Goal: Task Accomplishment & Management: Manage account settings

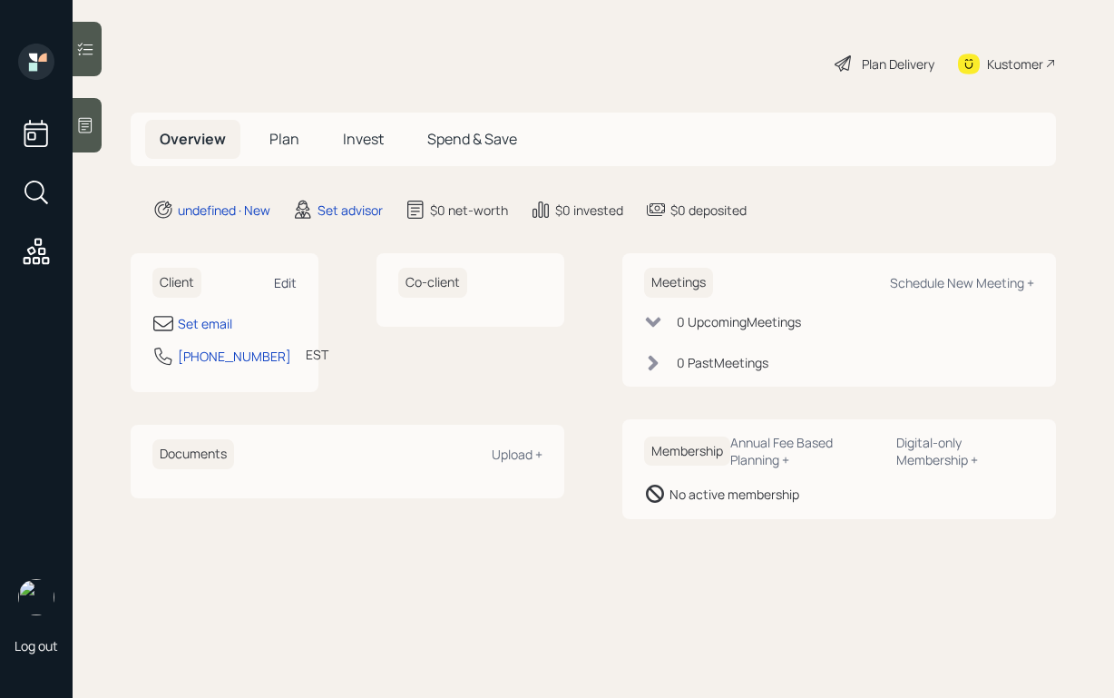
click at [286, 280] on div "Edit" at bounding box center [285, 282] width 23 height 17
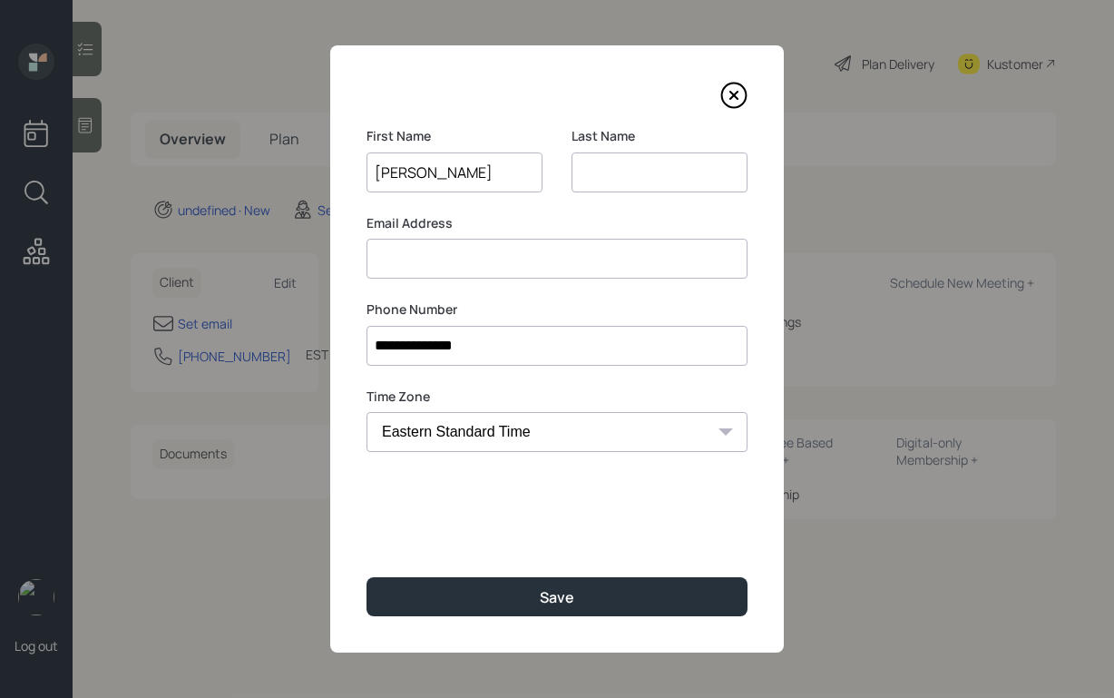
type input "[PERSON_NAME]"
type input "F"
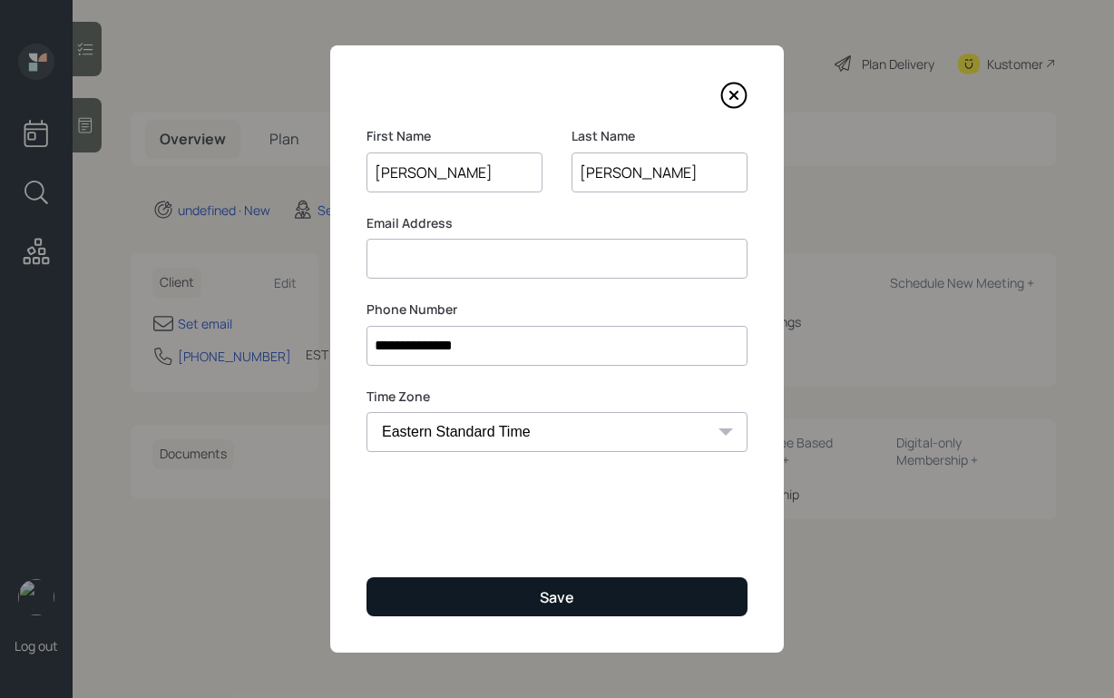
type input "[PERSON_NAME]"
click at [426, 579] on button "Save" at bounding box center [556, 596] width 381 height 39
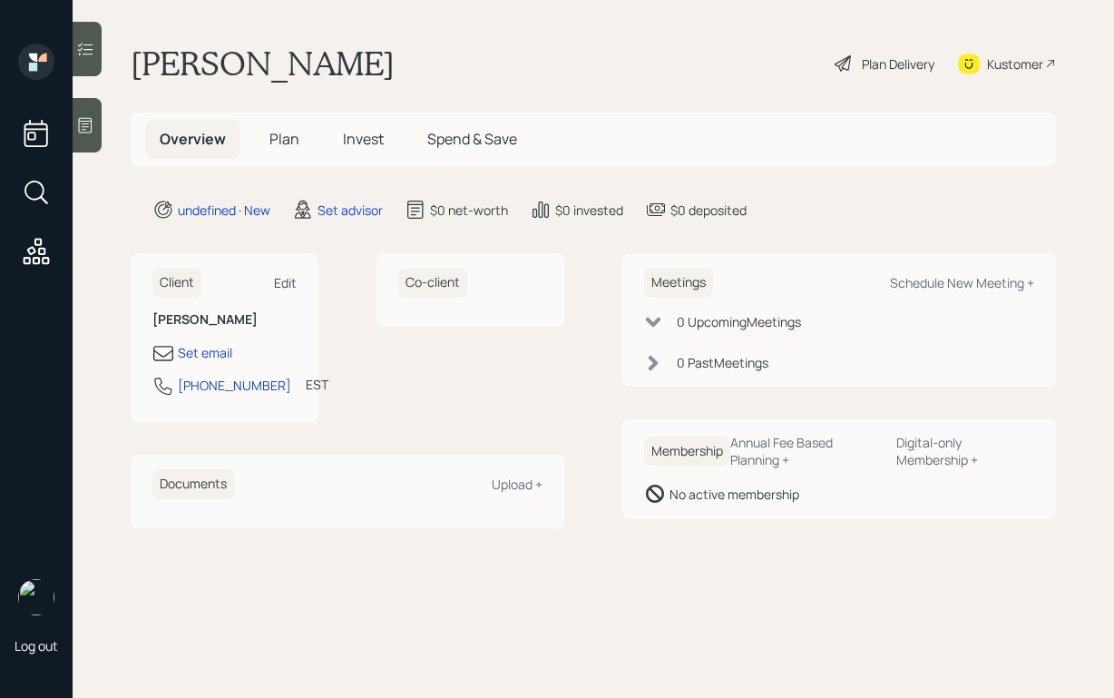
click at [294, 280] on div "Edit" at bounding box center [285, 282] width 23 height 17
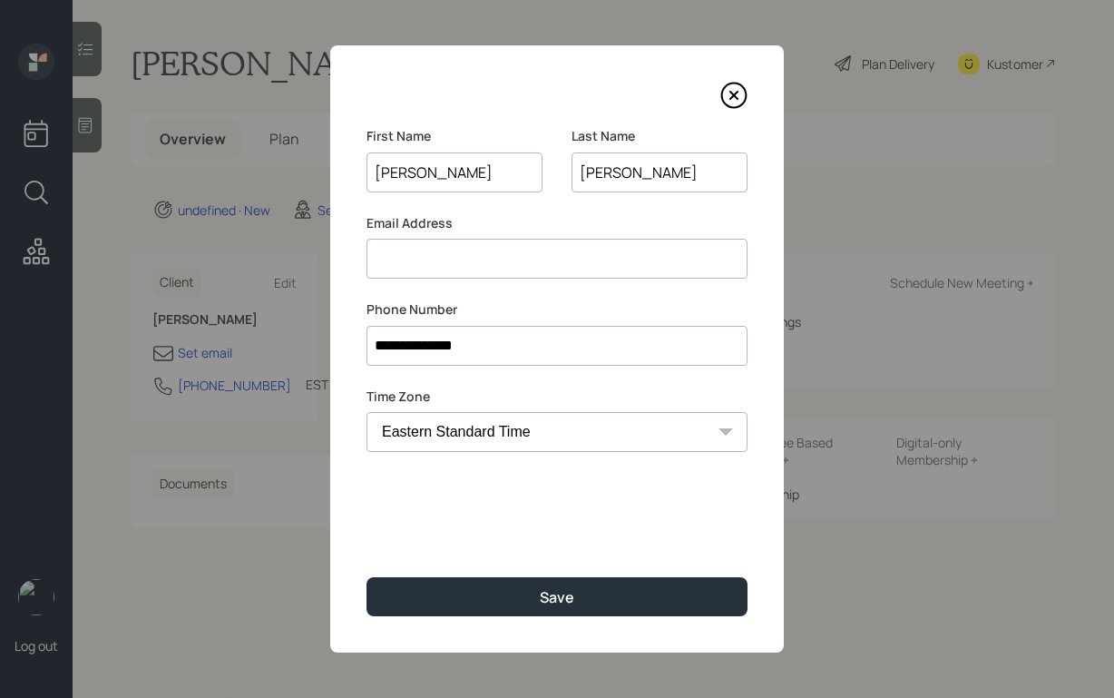
click at [448, 273] on input at bounding box center [556, 259] width 381 height 40
type input "[EMAIL_ADDRESS][DOMAIN_NAME]"
click at [594, 212] on div "Last Name Crotty" at bounding box center [659, 170] width 176 height 87
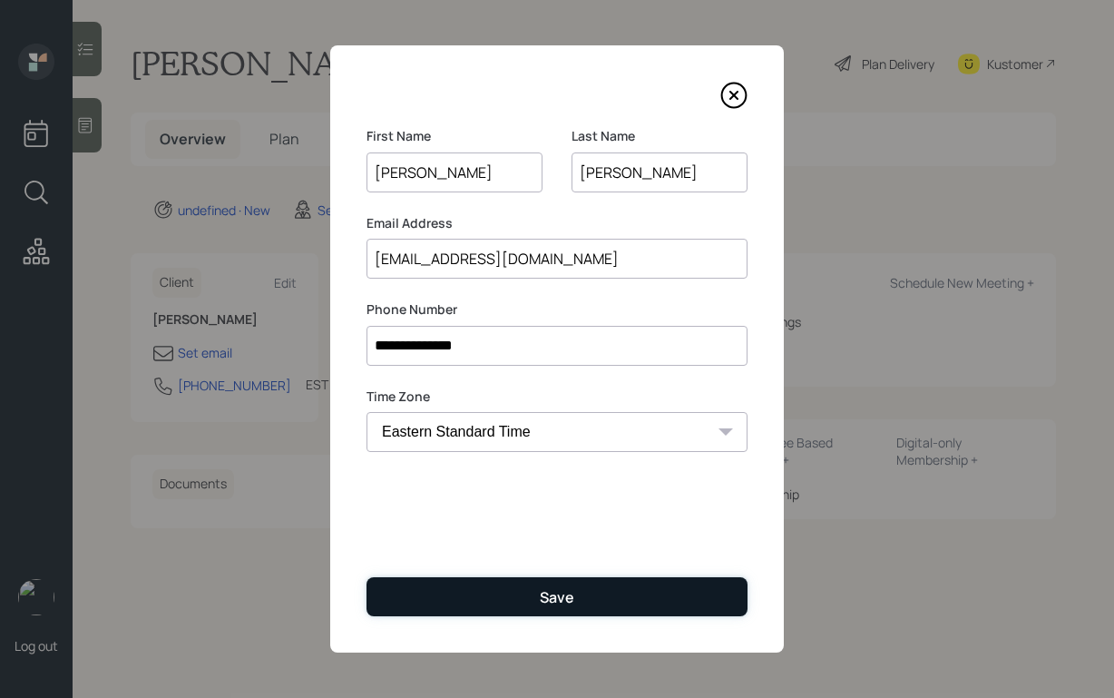
click at [602, 598] on button "Save" at bounding box center [556, 596] width 381 height 39
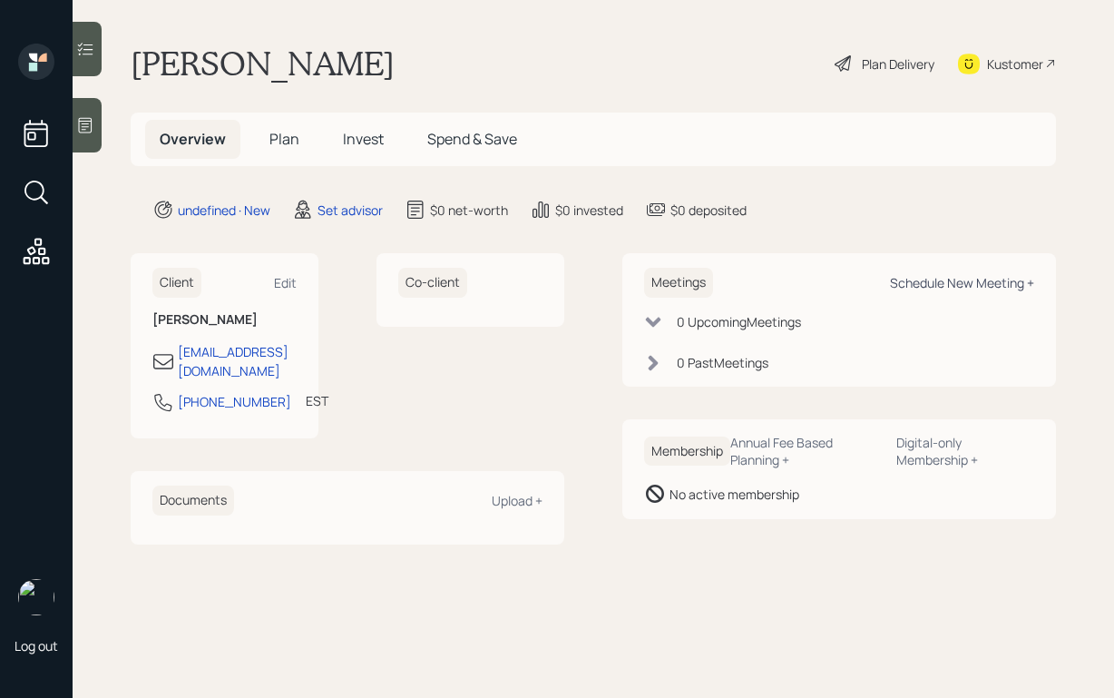
click at [974, 280] on div "Schedule New Meeting +" at bounding box center [962, 282] width 144 height 17
select select "round-[PERSON_NAME]"
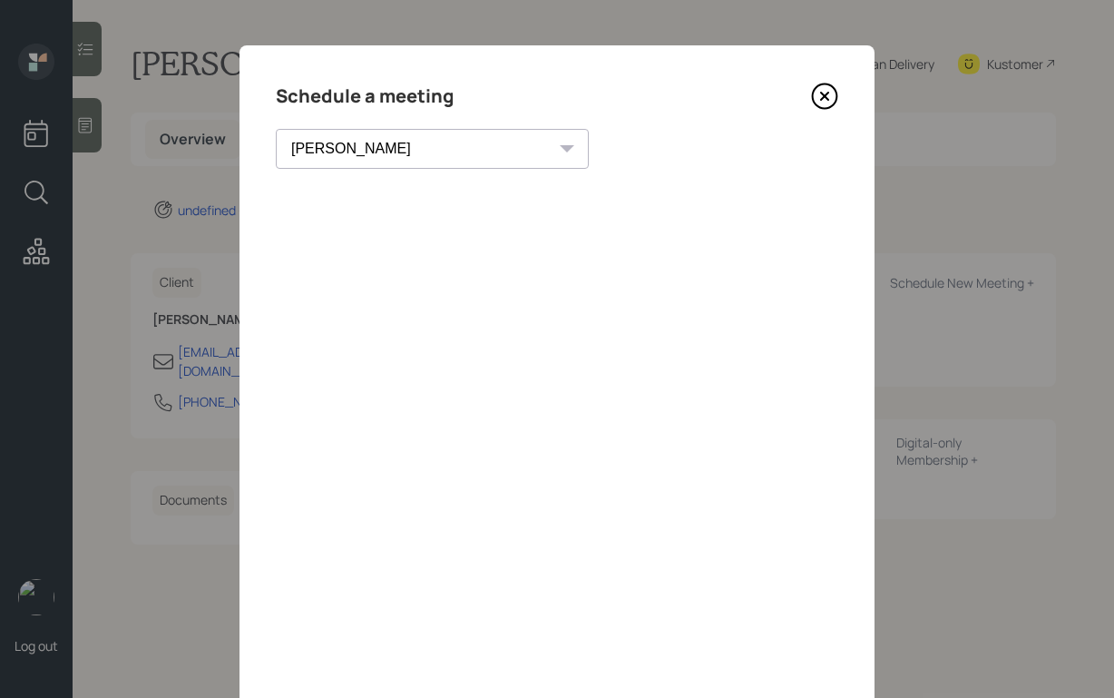
click at [820, 89] on icon at bounding box center [824, 96] width 27 height 27
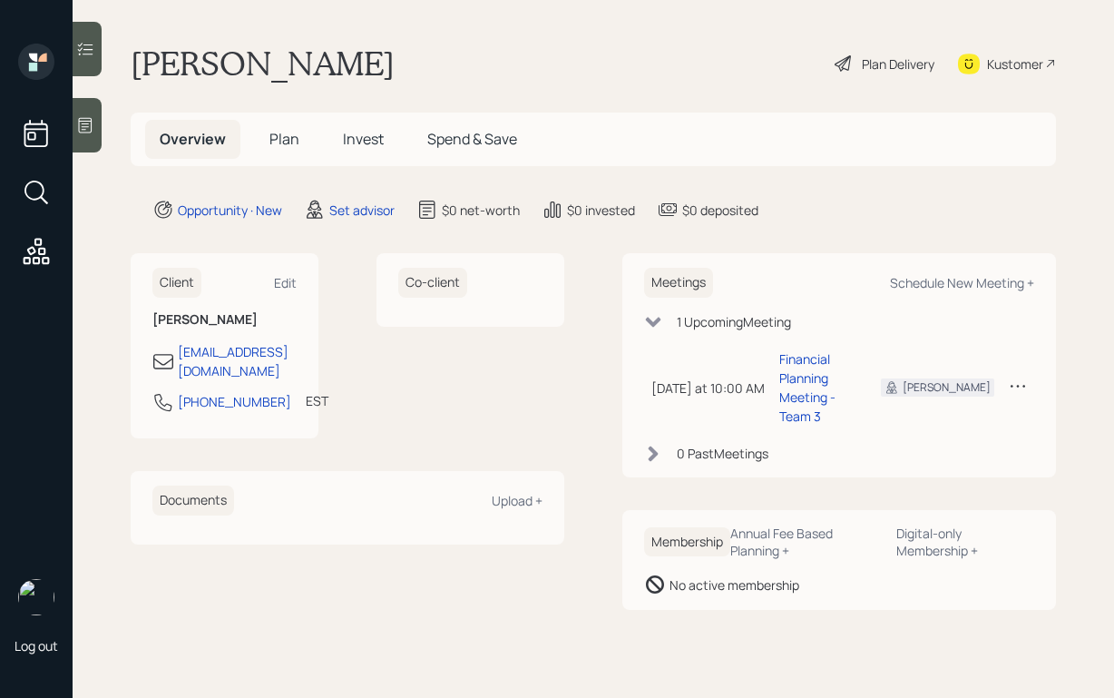
click at [1022, 381] on icon at bounding box center [1018, 385] width 18 height 18
click at [950, 415] on div "Reschedule" at bounding box center [961, 420] width 131 height 17
click at [1009, 389] on icon at bounding box center [1018, 385] width 18 height 18
click at [960, 419] on div "Reschedule" at bounding box center [961, 420] width 131 height 17
click at [919, 278] on div "Schedule New Meeting +" at bounding box center [962, 282] width 144 height 17
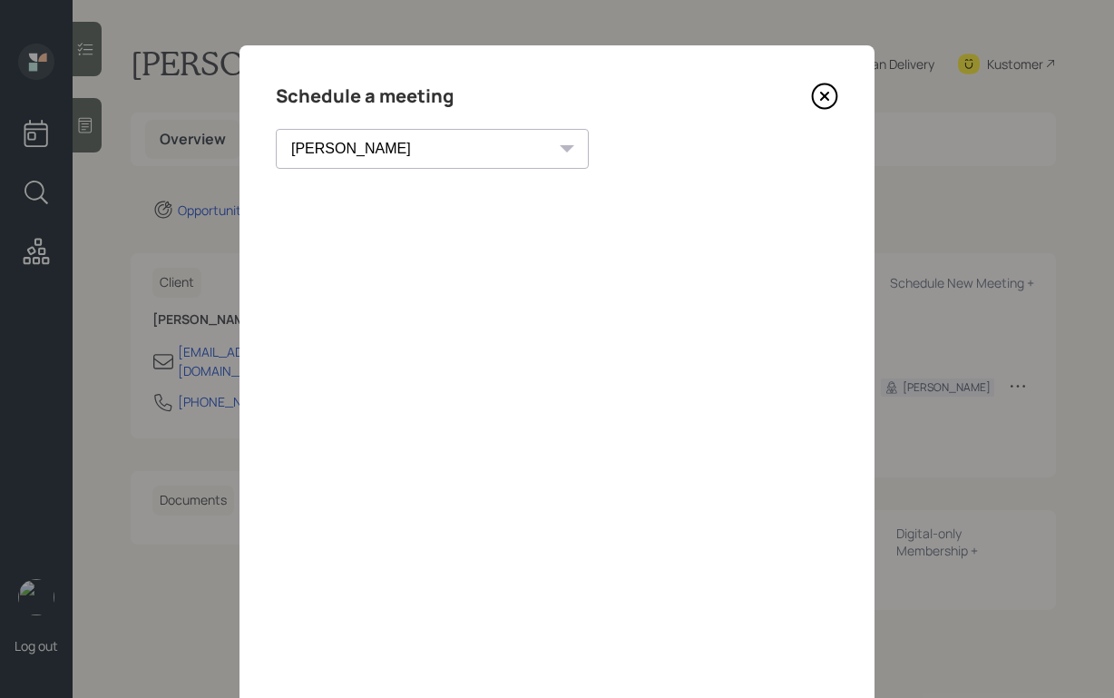
click at [373, 153] on select "[PERSON_NAME] [PERSON_NAME] [PERSON_NAME] [PERSON_NAME] [PERSON_NAME] [PERSON_N…" at bounding box center [432, 149] width 313 height 40
click at [276, 129] on select "[PERSON_NAME] [PERSON_NAME] [PERSON_NAME] [PERSON_NAME] [PERSON_NAME] [PERSON_N…" at bounding box center [432, 149] width 313 height 40
click at [366, 158] on select "[PERSON_NAME] [PERSON_NAME] [PERSON_NAME] [PERSON_NAME] [PERSON_NAME] [PERSON_N…" at bounding box center [416, 149] width 281 height 40
click at [276, 129] on select "[PERSON_NAME] [PERSON_NAME] [PERSON_NAME] [PERSON_NAME] [PERSON_NAME] [PERSON_N…" at bounding box center [416, 149] width 281 height 40
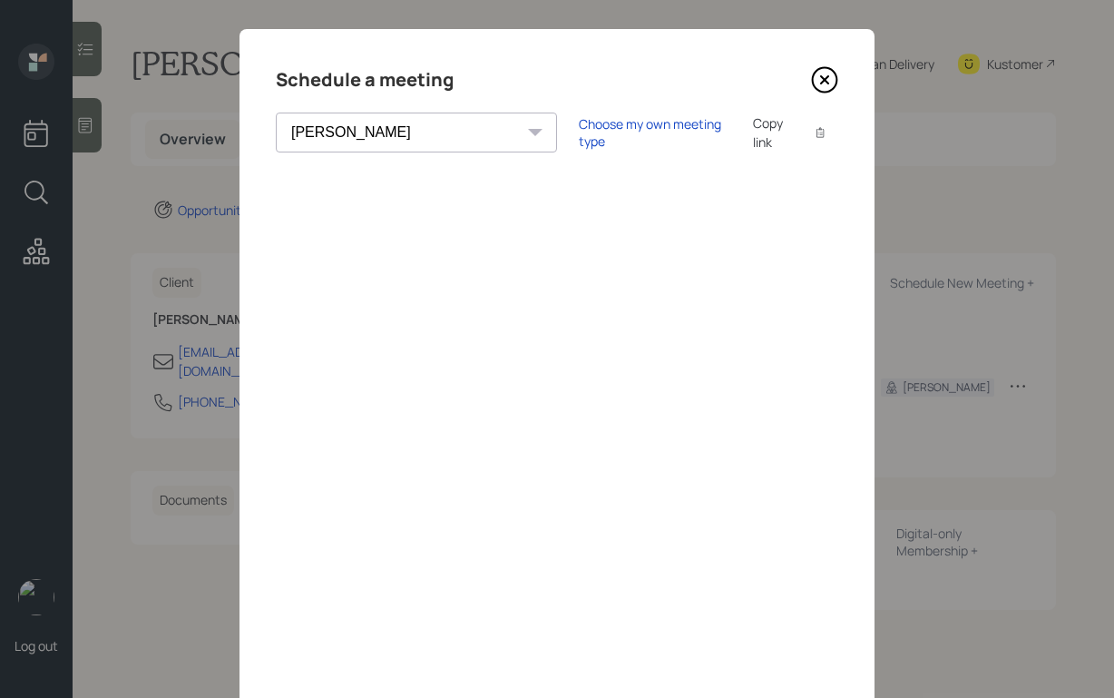
scroll to position [19, 0]
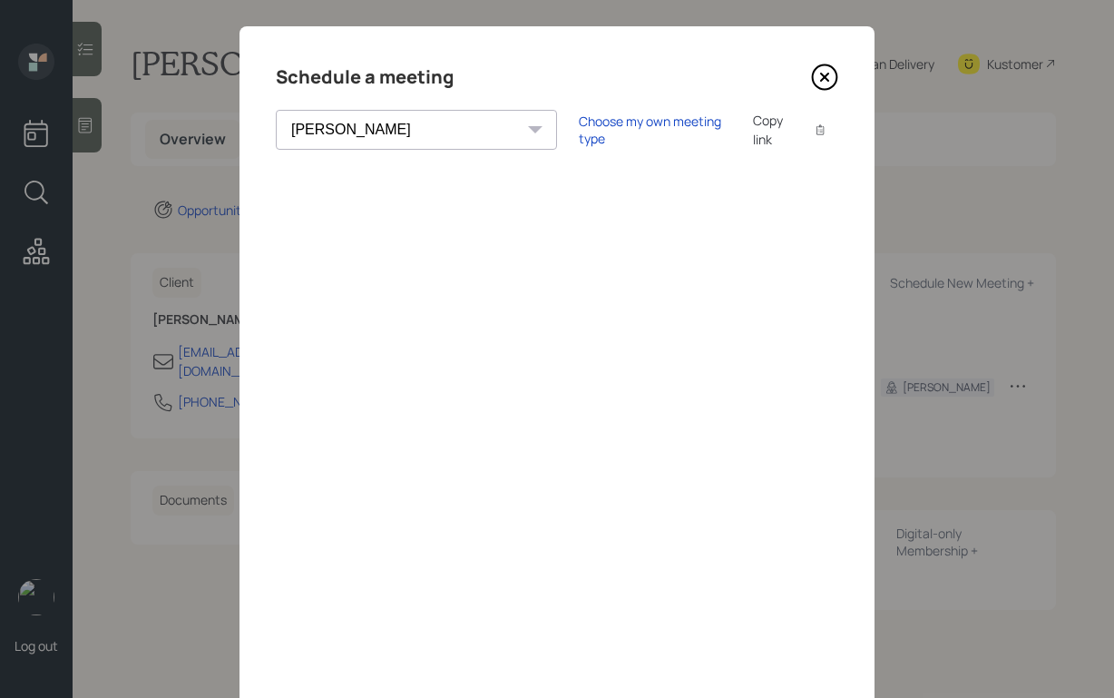
click at [375, 112] on select "[PERSON_NAME] [PERSON_NAME] [PERSON_NAME] [PERSON_NAME] [PERSON_NAME] [PERSON_N…" at bounding box center [416, 130] width 281 height 40
click at [276, 110] on select "[PERSON_NAME] [PERSON_NAME] [PERSON_NAME] [PERSON_NAME] [PERSON_NAME] [PERSON_N…" at bounding box center [416, 130] width 281 height 40
click at [396, 123] on select "[PERSON_NAME] [PERSON_NAME] [PERSON_NAME] [PERSON_NAME] [PERSON_NAME] [PERSON_N…" at bounding box center [416, 130] width 281 height 40
click at [276, 110] on select "[PERSON_NAME] [PERSON_NAME] [PERSON_NAME] [PERSON_NAME] [PERSON_NAME] [PERSON_N…" at bounding box center [416, 130] width 281 height 40
click at [385, 142] on select "Theresa Spinello Matthew Burke Xavier Ross Eitan Bar-David Ian Yamey Trevor Nel…" at bounding box center [416, 130] width 281 height 40
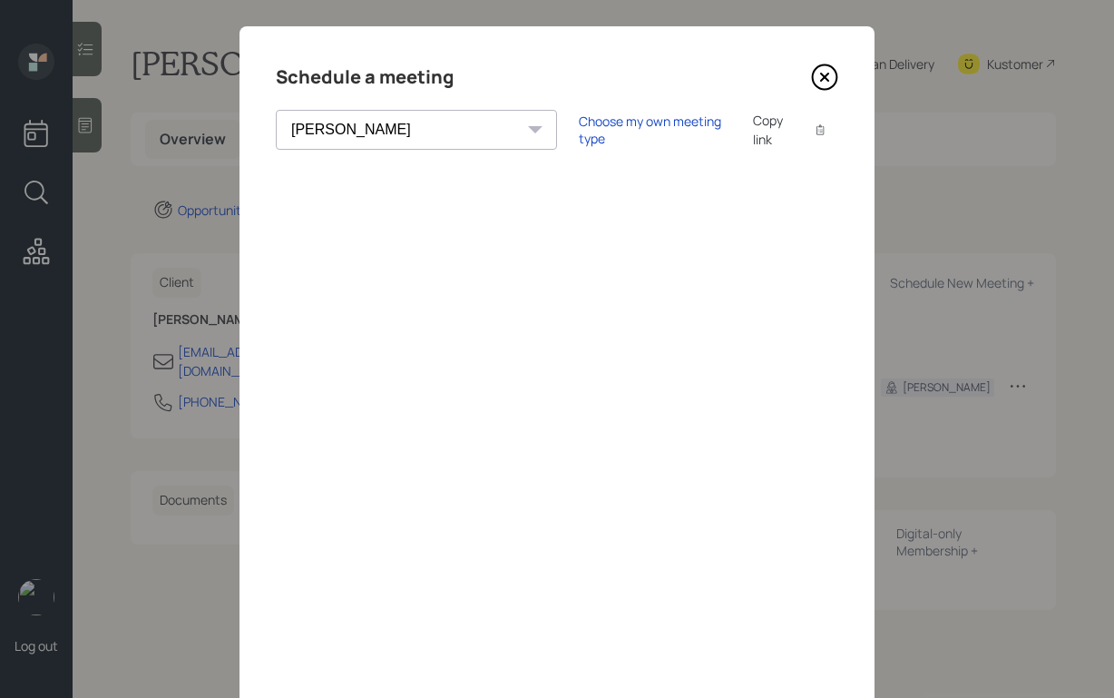
click at [276, 110] on select "Theresa Spinello Matthew Burke Xavier Ross Eitan Bar-David Ian Yamey Trevor Nel…" at bounding box center [416, 130] width 281 height 40
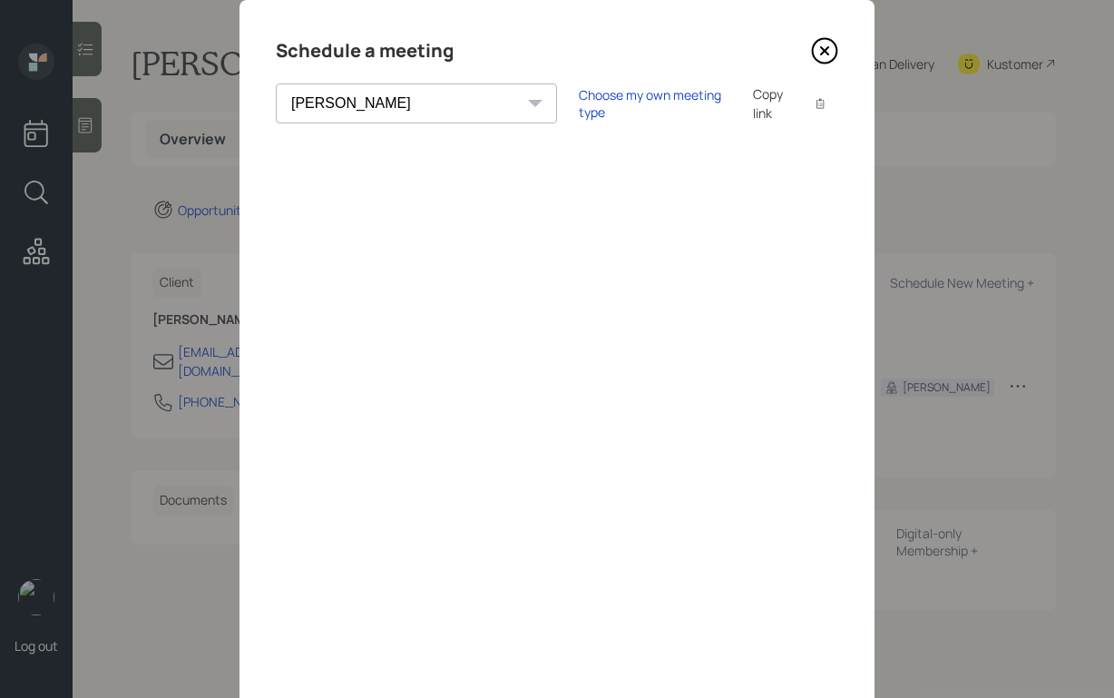
scroll to position [0, 0]
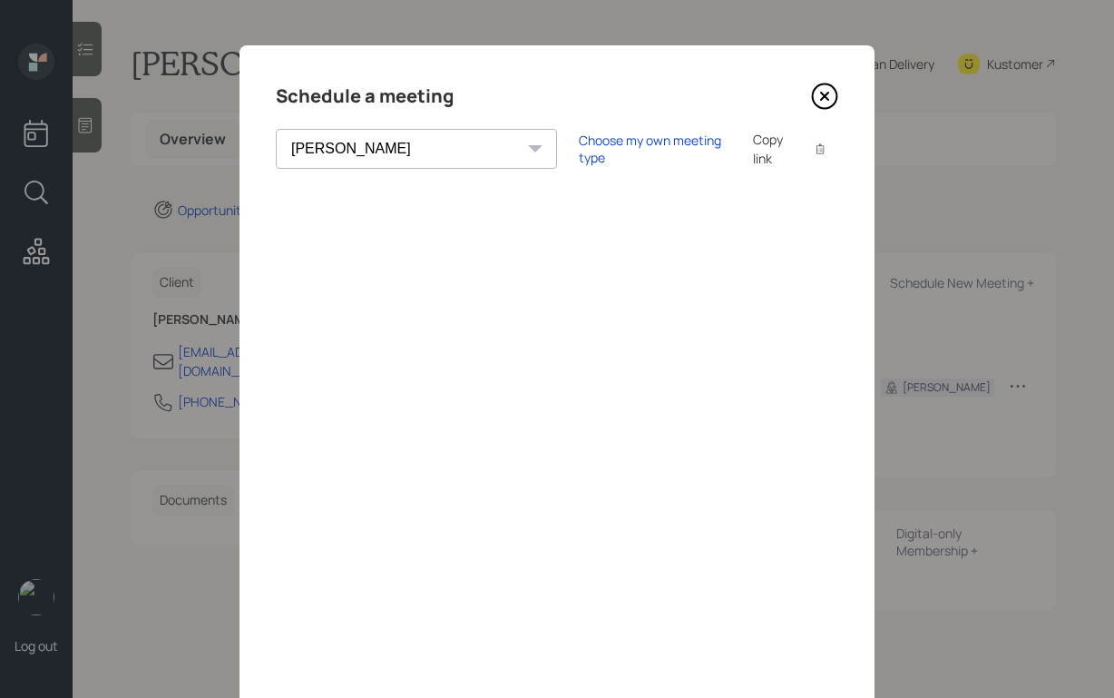
click at [395, 137] on select "Theresa Spinello Matthew Burke Xavier Ross Eitan Bar-David Ian Yamey Trevor Nel…" at bounding box center [416, 149] width 281 height 40
select select "d946c976-65aa-4529-ac9d-02c4f1114fc0"
click at [276, 129] on select "Theresa Spinello Matthew Burke Xavier Ross Eitan Bar-David Ian Yamey Trevor Nel…" at bounding box center [416, 149] width 281 height 40
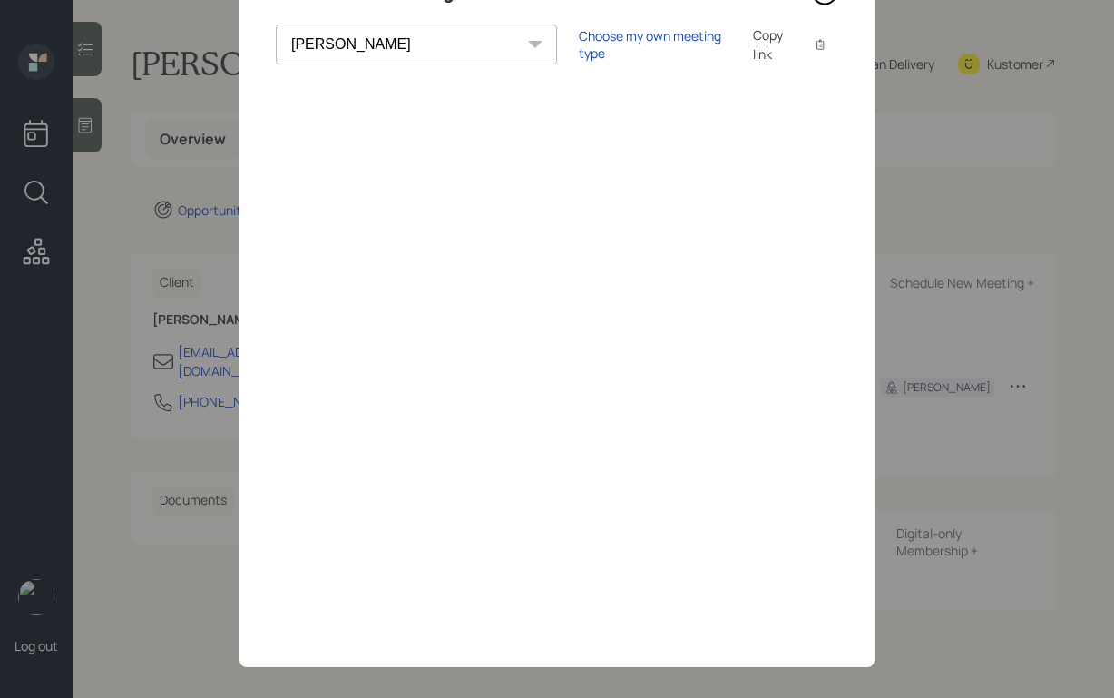
scroll to position [105, 0]
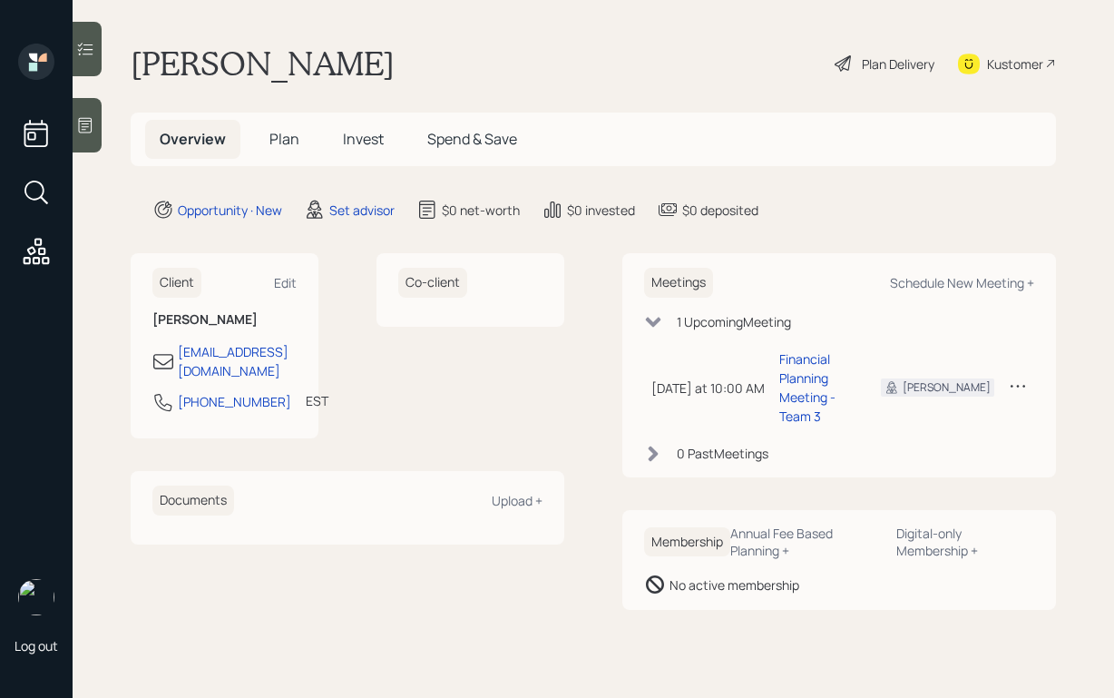
click at [78, 119] on icon at bounding box center [85, 125] width 18 height 18
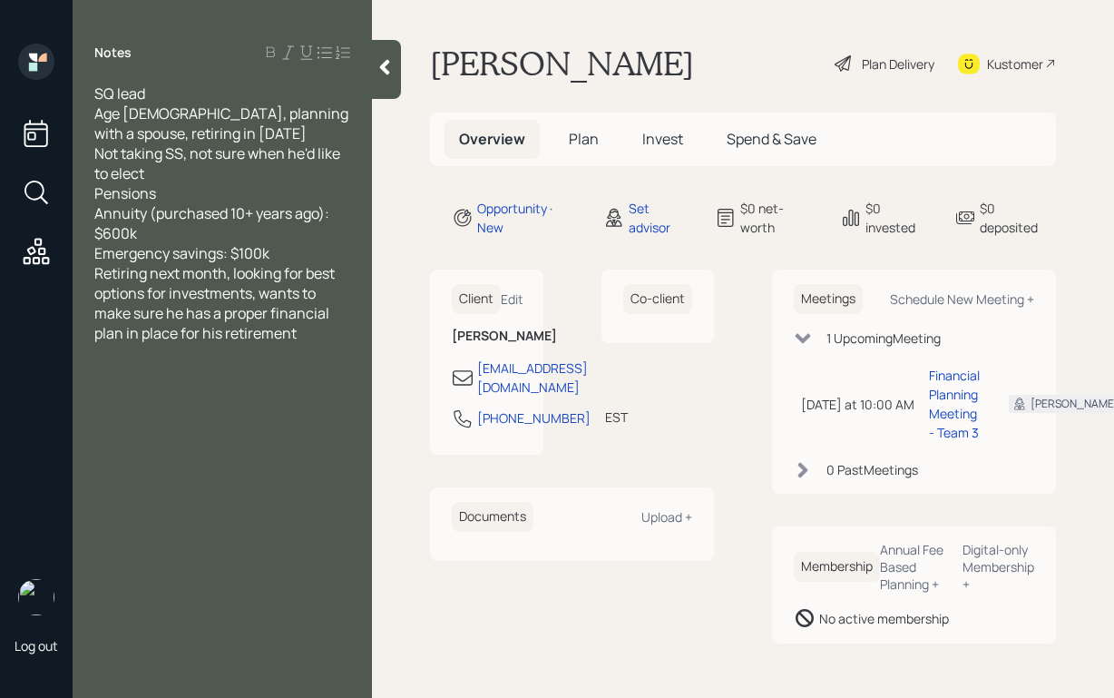
click at [226, 97] on div "SQ lead" at bounding box center [222, 93] width 256 height 20
click at [398, 73] on div at bounding box center [386, 69] width 29 height 59
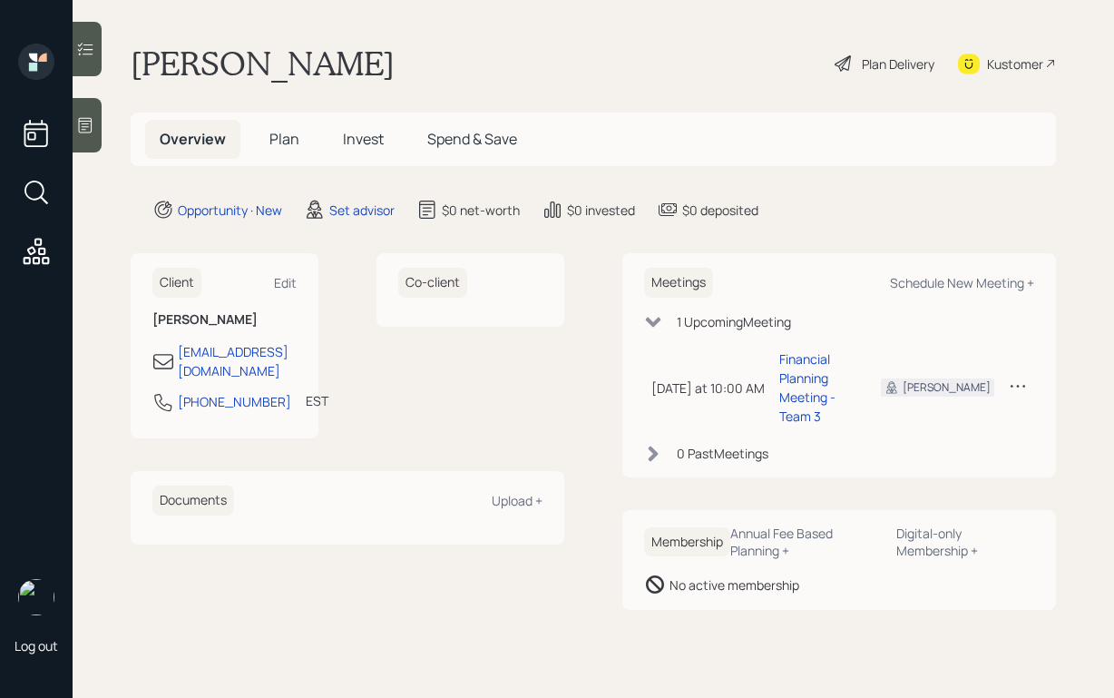
click at [1019, 380] on icon at bounding box center [1018, 385] width 18 height 18
click at [880, 246] on main "Dennis Crotty Plan Delivery Kustomer Overview Plan Invest Spend & Save Opportun…" at bounding box center [593, 349] width 1041 height 698
click at [86, 129] on icon at bounding box center [86, 125] width 14 height 15
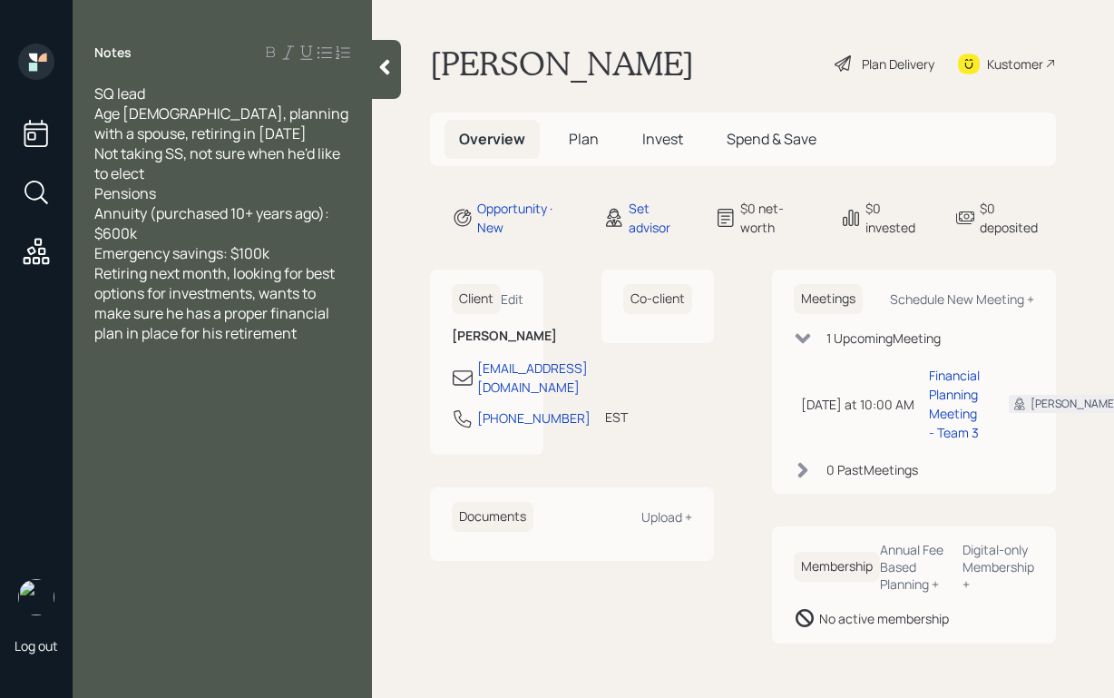
click at [288, 251] on div "SQ lead Age 63, planning with a spouse, retiring in Nov 1st Not taking SS, not …" at bounding box center [222, 212] width 256 height 259
click at [389, 54] on div at bounding box center [386, 69] width 29 height 59
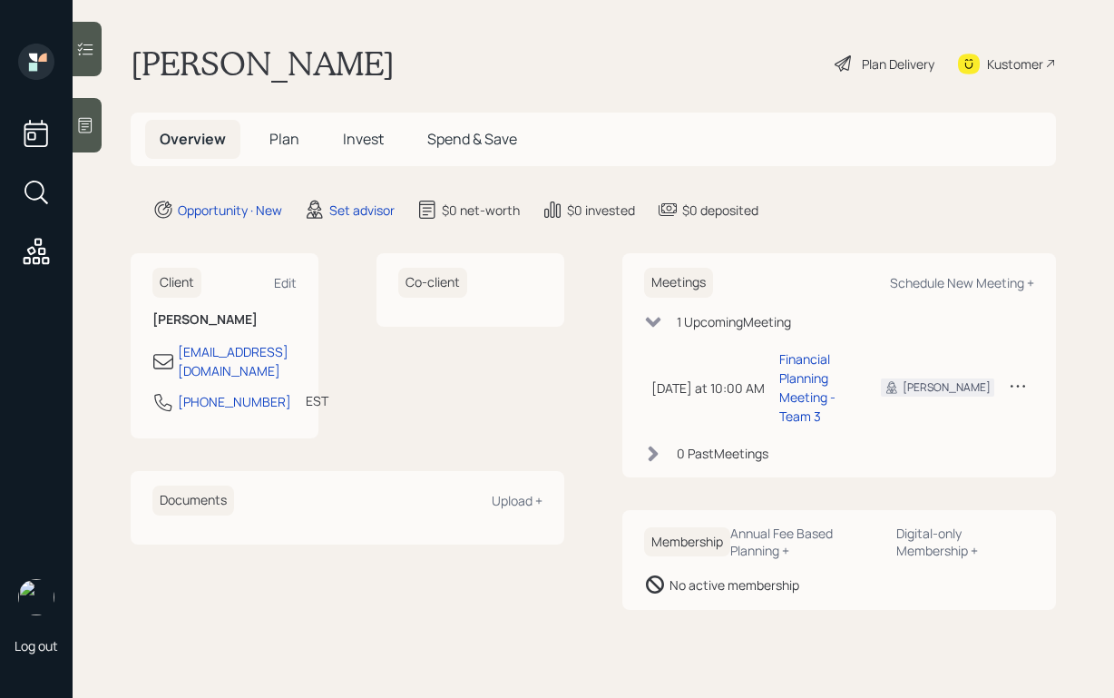
click at [1019, 388] on icon at bounding box center [1018, 385] width 18 height 18
click at [950, 418] on div "Reschedule" at bounding box center [961, 420] width 131 height 17
click at [941, 273] on div "Meetings Schedule New Meeting +" at bounding box center [839, 283] width 390 height 30
click at [938, 277] on div "Schedule New Meeting +" at bounding box center [962, 282] width 144 height 17
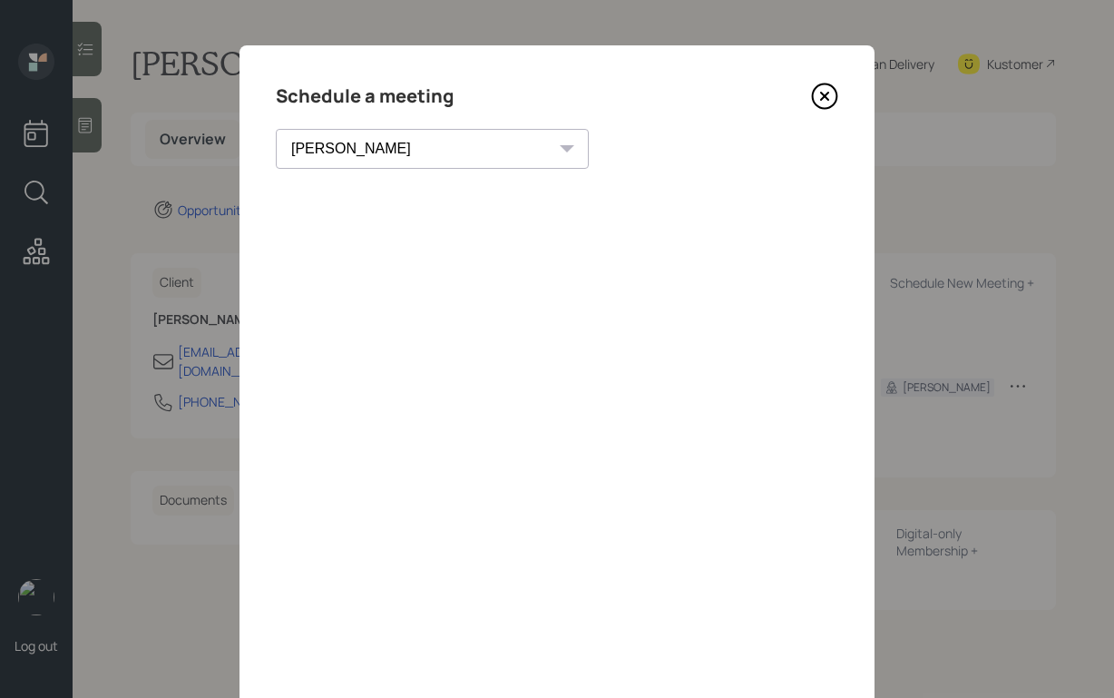
click at [382, 146] on select "[PERSON_NAME] [PERSON_NAME] [PERSON_NAME] [PERSON_NAME] [PERSON_NAME] [PERSON_N…" at bounding box center [432, 149] width 313 height 40
select select "59554aeb-d739-4552-90b9-0d27d70b4bf7"
click at [276, 129] on select "[PERSON_NAME] [PERSON_NAME] [PERSON_NAME] [PERSON_NAME] [PERSON_NAME] [PERSON_N…" at bounding box center [432, 149] width 313 height 40
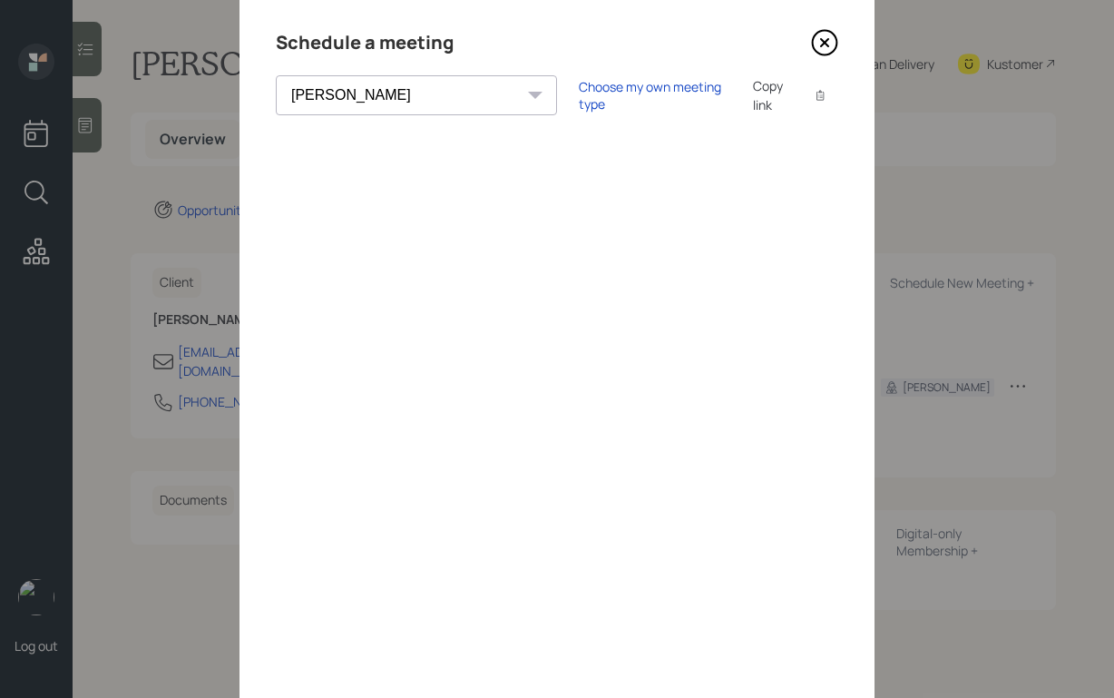
scroll to position [52, 0]
click at [828, 44] on icon at bounding box center [824, 44] width 27 height 27
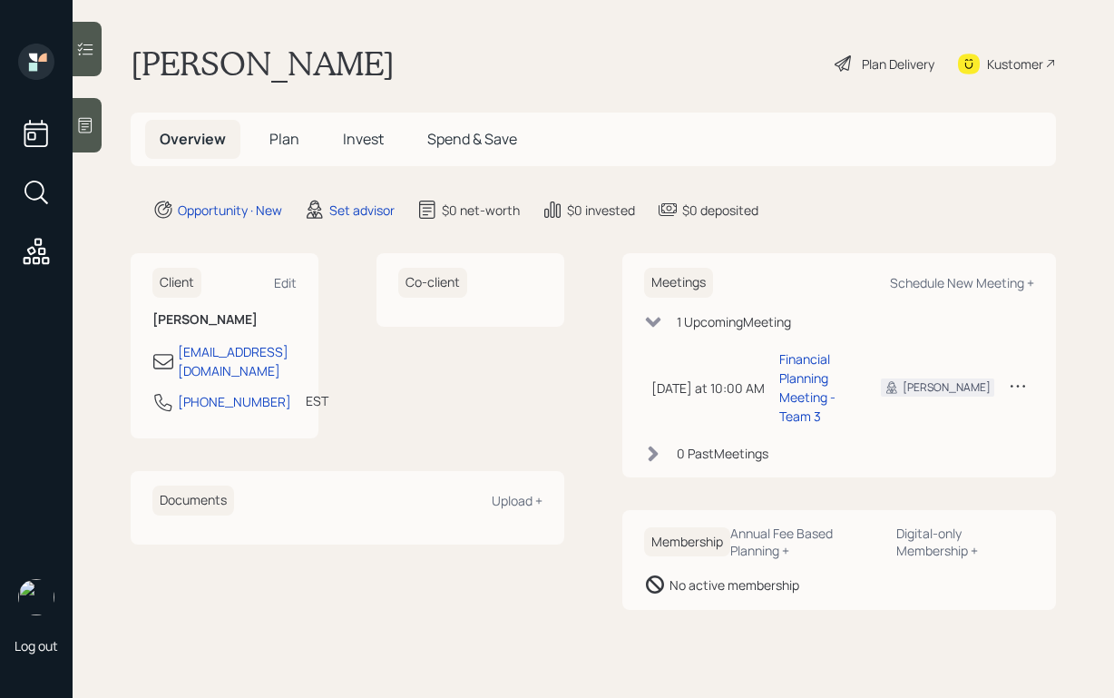
click at [1016, 381] on icon at bounding box center [1018, 385] width 18 height 18
click at [921, 435] on div "Cancel" at bounding box center [961, 437] width 131 height 17
click at [961, 278] on div "Schedule New Meeting +" at bounding box center [962, 282] width 144 height 17
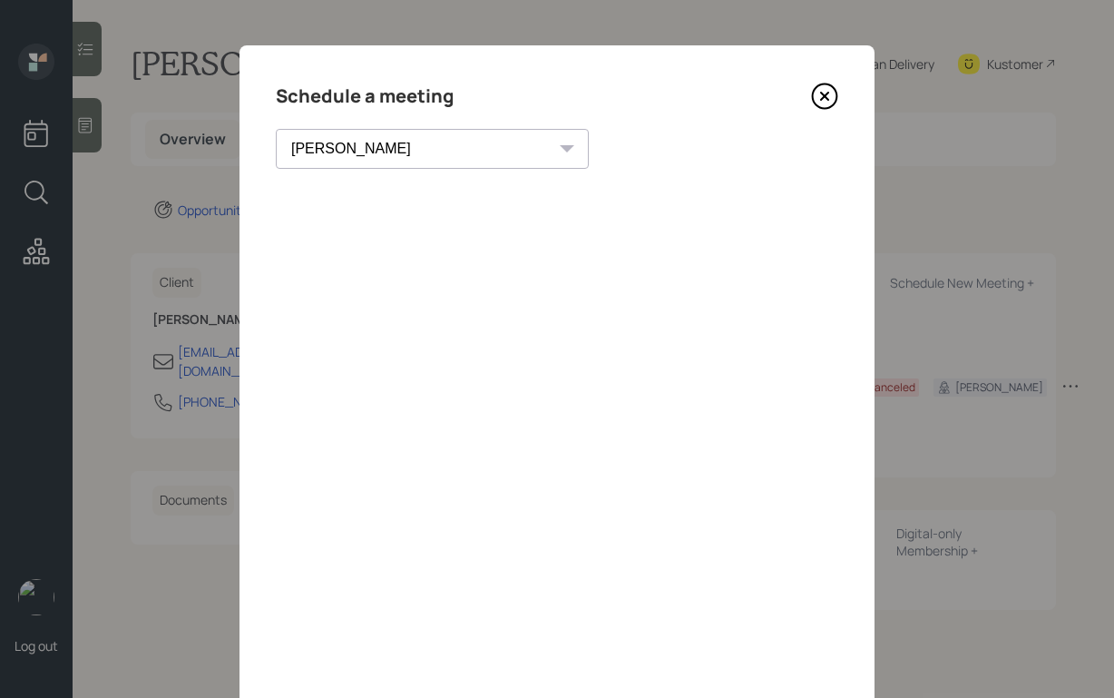
click at [361, 140] on select "Theresa Spinello Matthew Burke Xavier Ross Eitan Bar-David Ian Yamey Trevor Nel…" at bounding box center [432, 149] width 313 height 40
select select "59554aeb-d739-4552-90b9-0d27d70b4bf7"
click at [276, 129] on select "Theresa Spinello Matthew Burke Xavier Ross Eitan Bar-David Ian Yamey Trevor Nel…" at bounding box center [432, 149] width 313 height 40
click at [837, 89] on icon at bounding box center [824, 96] width 27 height 27
